Goal: Find specific page/section: Find specific page/section

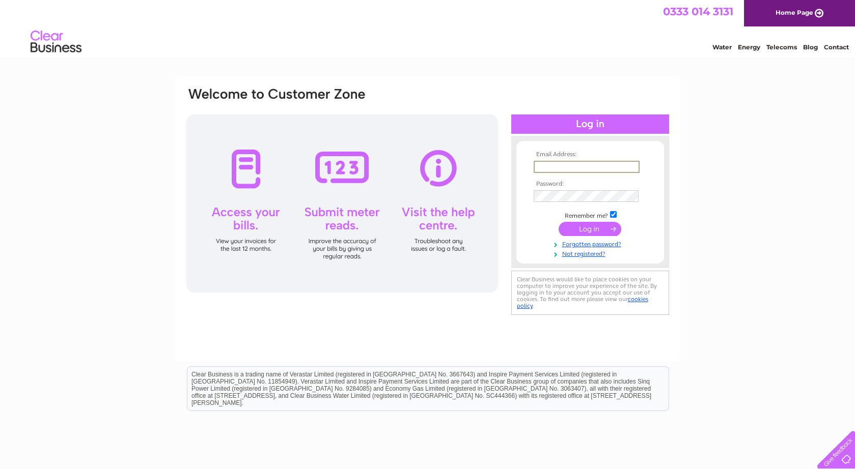
type input "abd@soran.io"
click at [589, 228] on input "submit" at bounding box center [589, 229] width 63 height 14
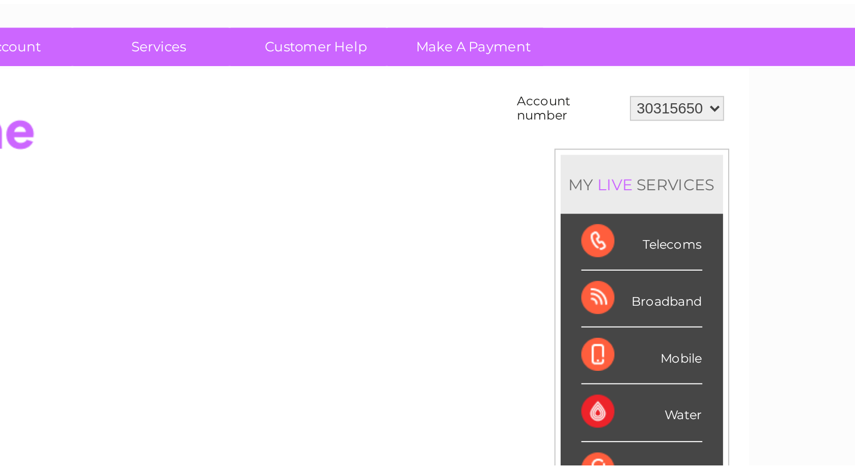
scroll to position [2, 0]
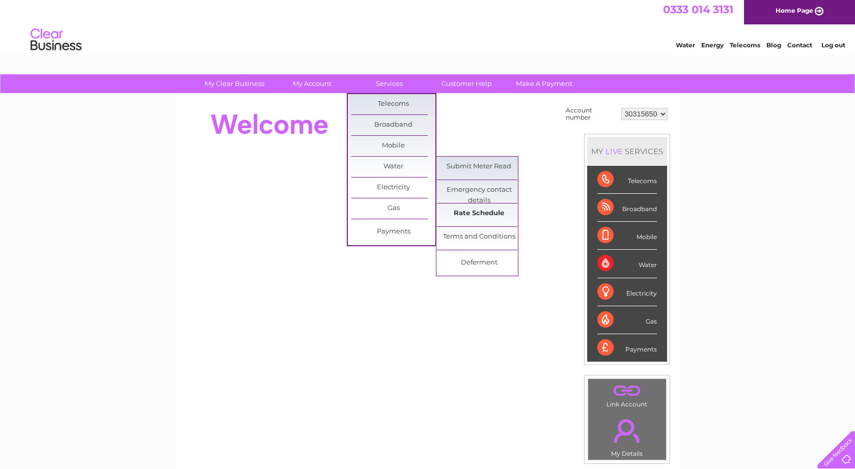
click at [470, 214] on link "Rate Schedule" at bounding box center [479, 214] width 84 height 20
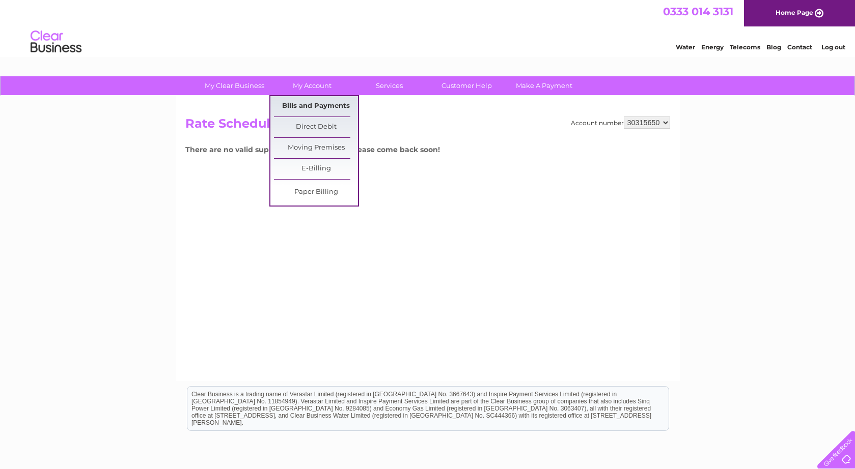
click at [314, 106] on link "Bills and Payments" at bounding box center [316, 106] width 84 height 20
